Goal: Information Seeking & Learning: Learn about a topic

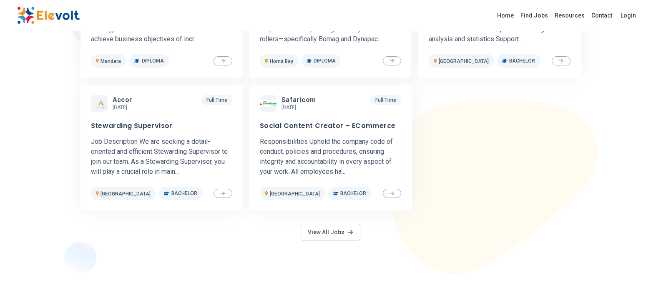
scroll to position [376, 0]
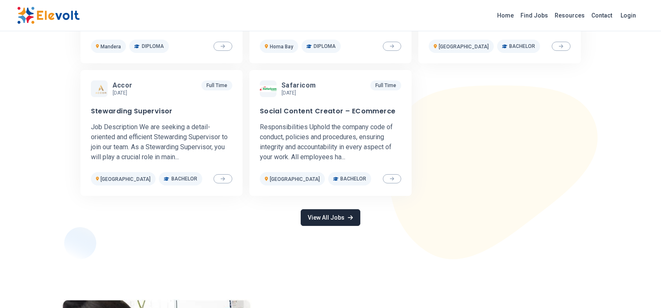
click at [348, 214] on link "View All Jobs" at bounding box center [330, 217] width 59 height 17
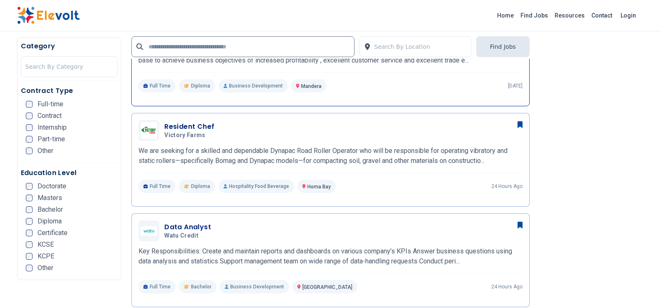
scroll to position [250, 0]
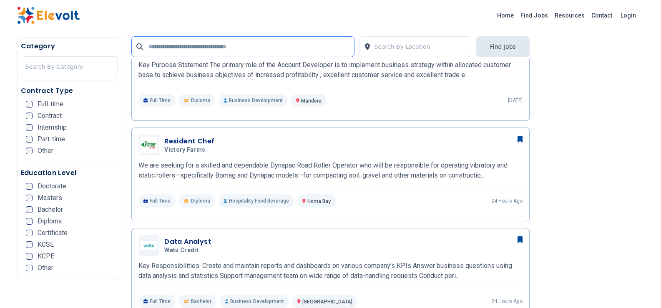
click at [191, 45] on input "text" at bounding box center [242, 46] width 223 height 21
click at [235, 45] on input "text" at bounding box center [242, 46] width 223 height 21
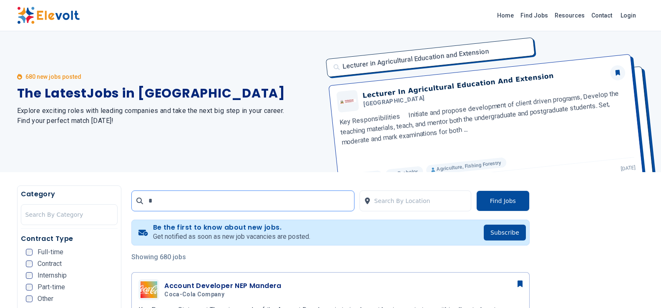
scroll to position [0, 0]
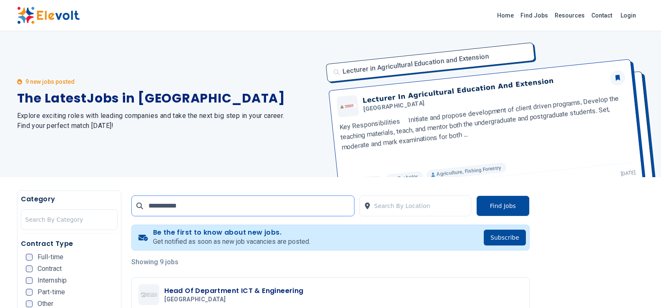
type input "**********"
click button "submit" at bounding box center [0, 0] width 0 height 0
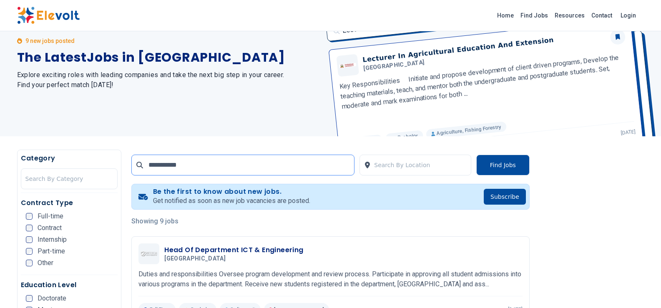
scroll to position [83, 0]
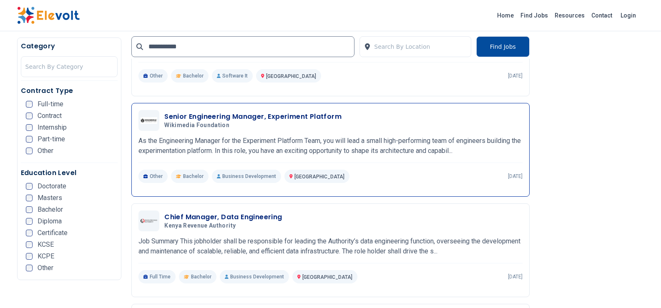
scroll to position [334, 0]
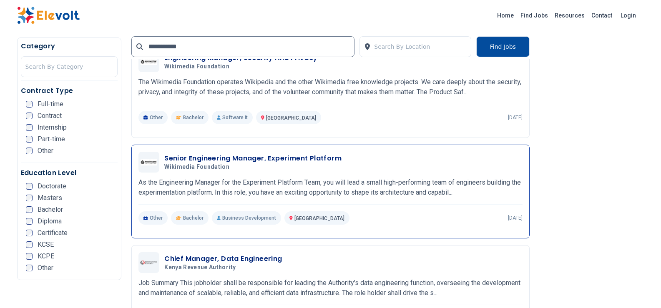
click at [205, 157] on h3 "Senior Engineering Manager, Experiment Platform" at bounding box center [252, 159] width 177 height 10
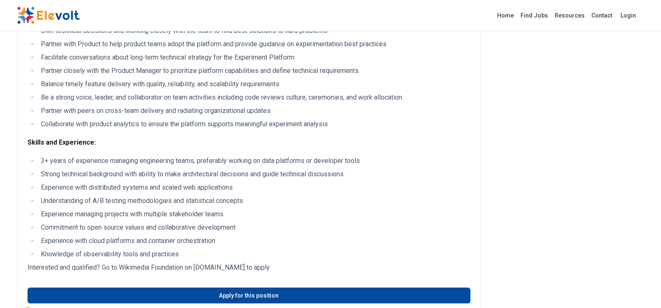
scroll to position [125, 0]
